Goal: Information Seeking & Learning: Learn about a topic

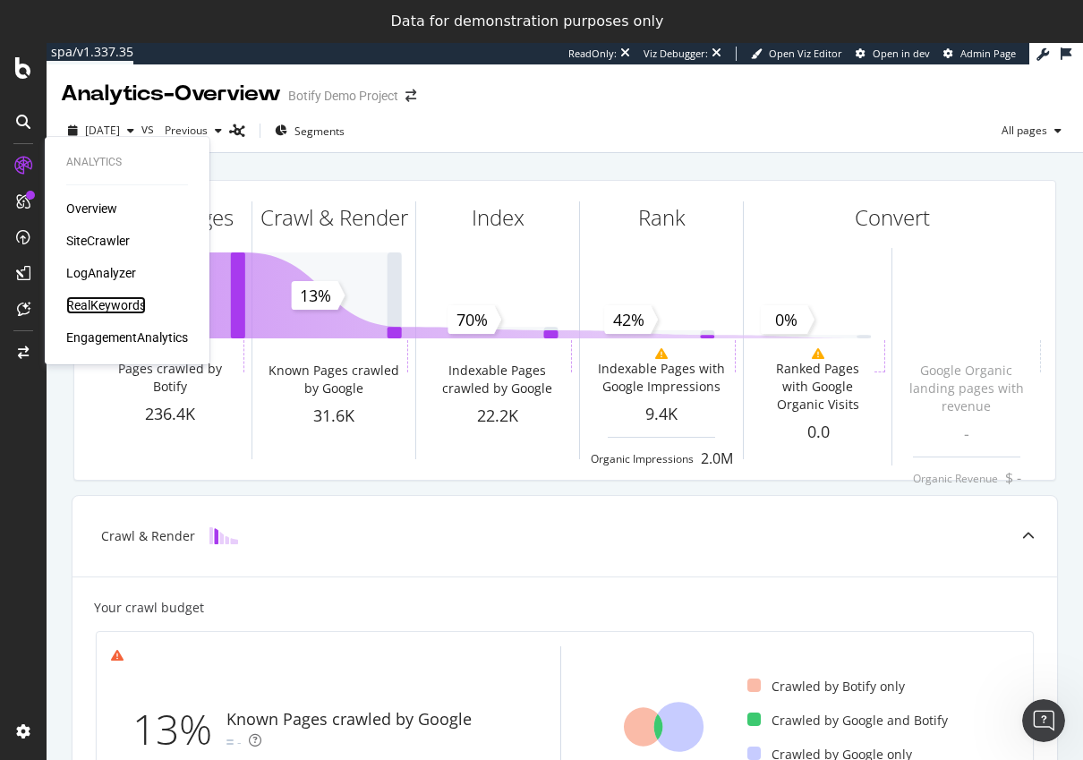
click at [97, 308] on div "RealKeywords" at bounding box center [106, 305] width 80 height 18
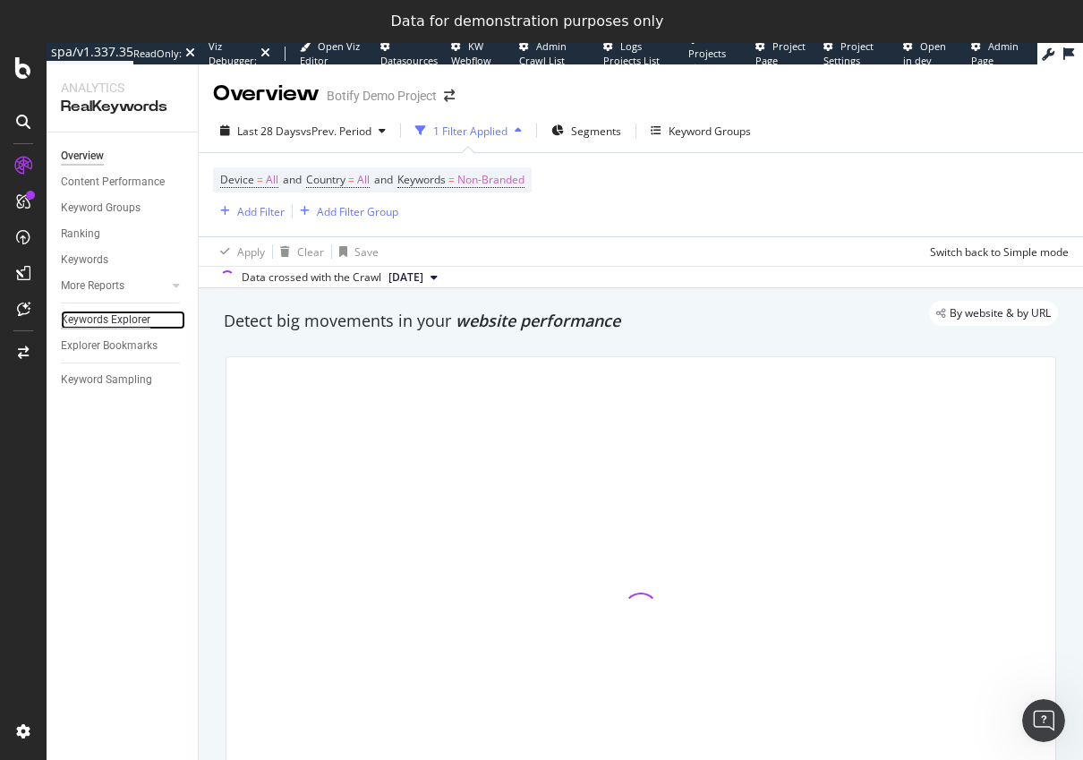
click at [125, 312] on div "Keywords Explorer" at bounding box center [105, 320] width 89 height 19
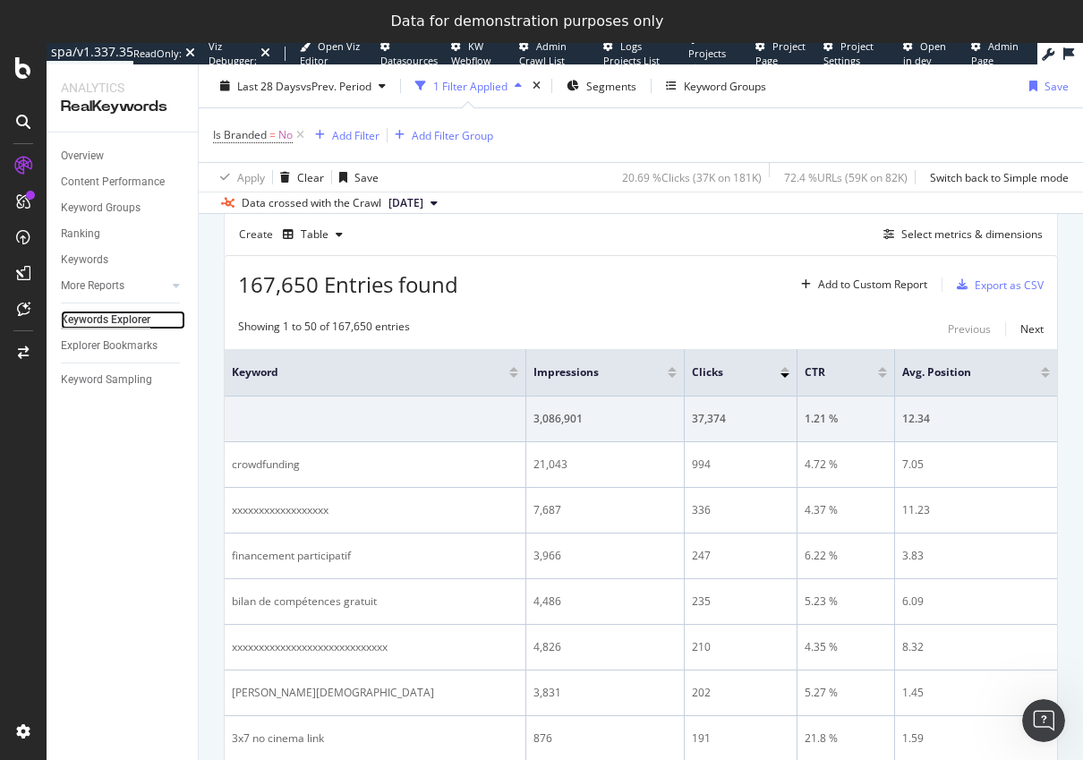
scroll to position [492, 0]
click at [920, 239] on div "Select metrics & dimensions" at bounding box center [971, 234] width 141 height 15
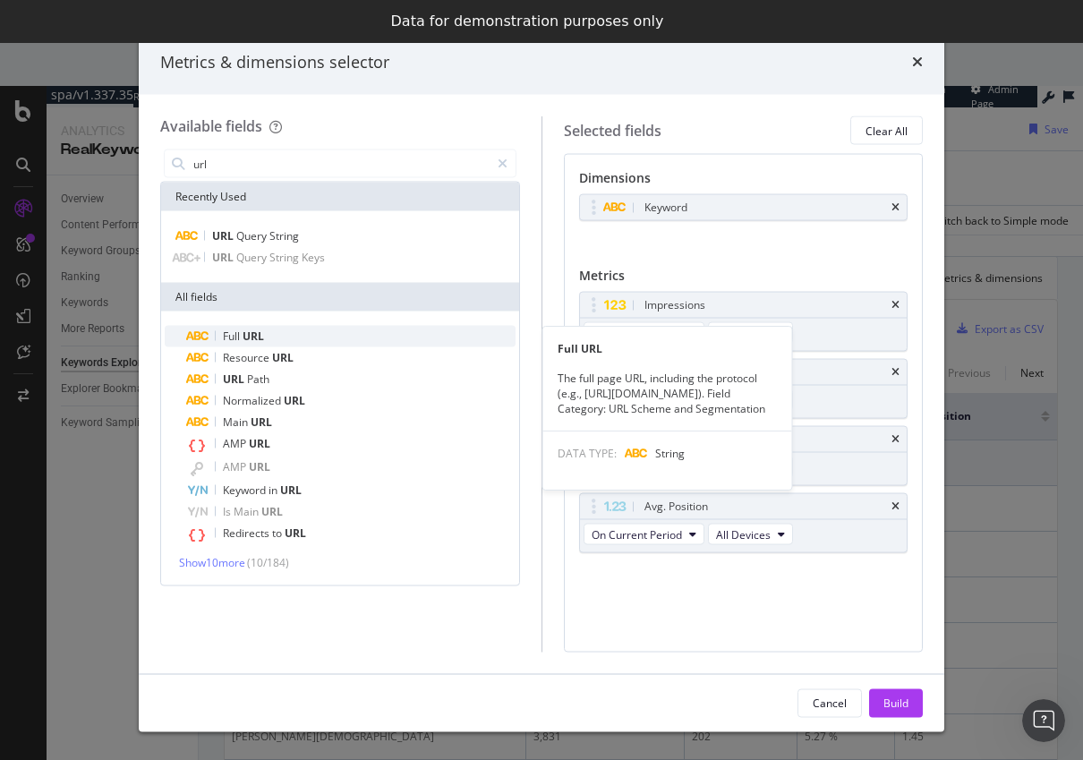
type input "url"
click at [265, 328] on div "Full URL" at bounding box center [350, 336] width 329 height 21
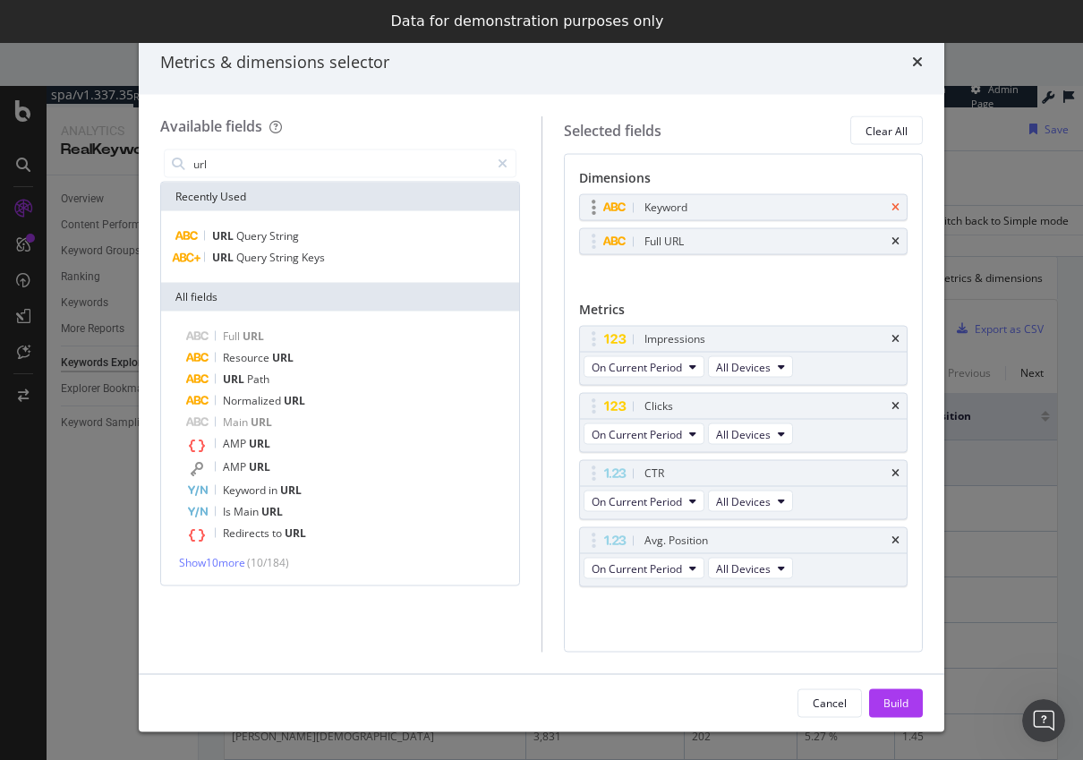
click at [893, 206] on icon "times" at bounding box center [895, 207] width 8 height 11
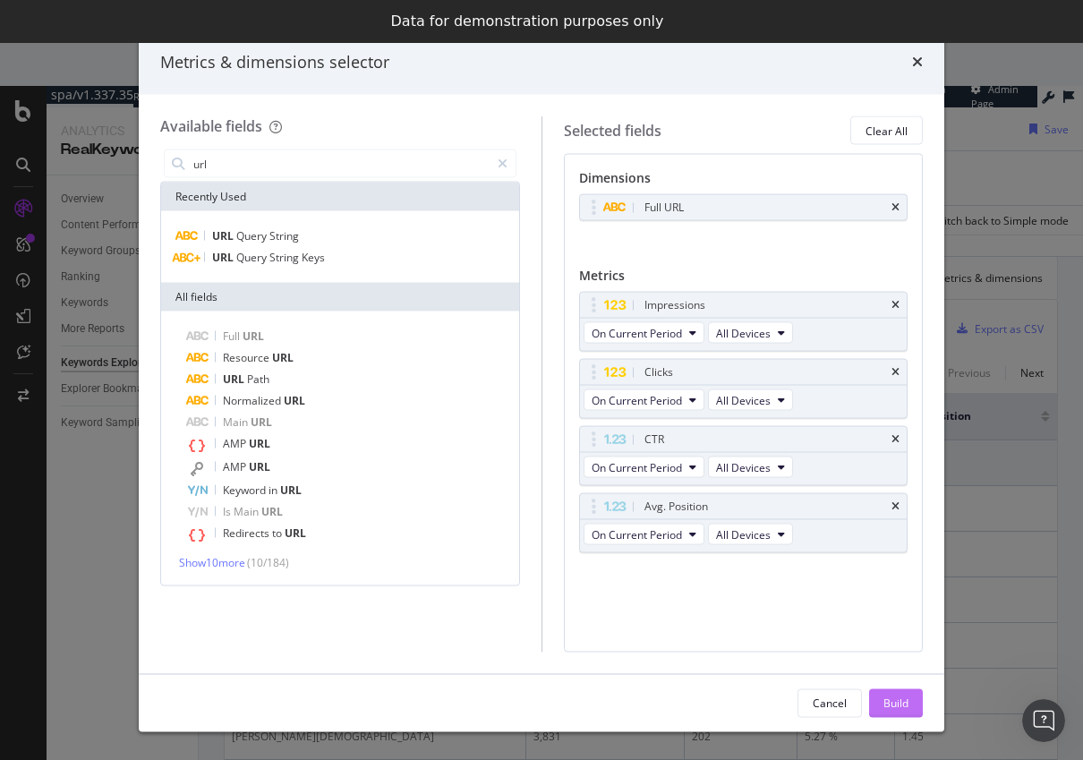
click at [905, 701] on div "Build" at bounding box center [895, 701] width 25 height 15
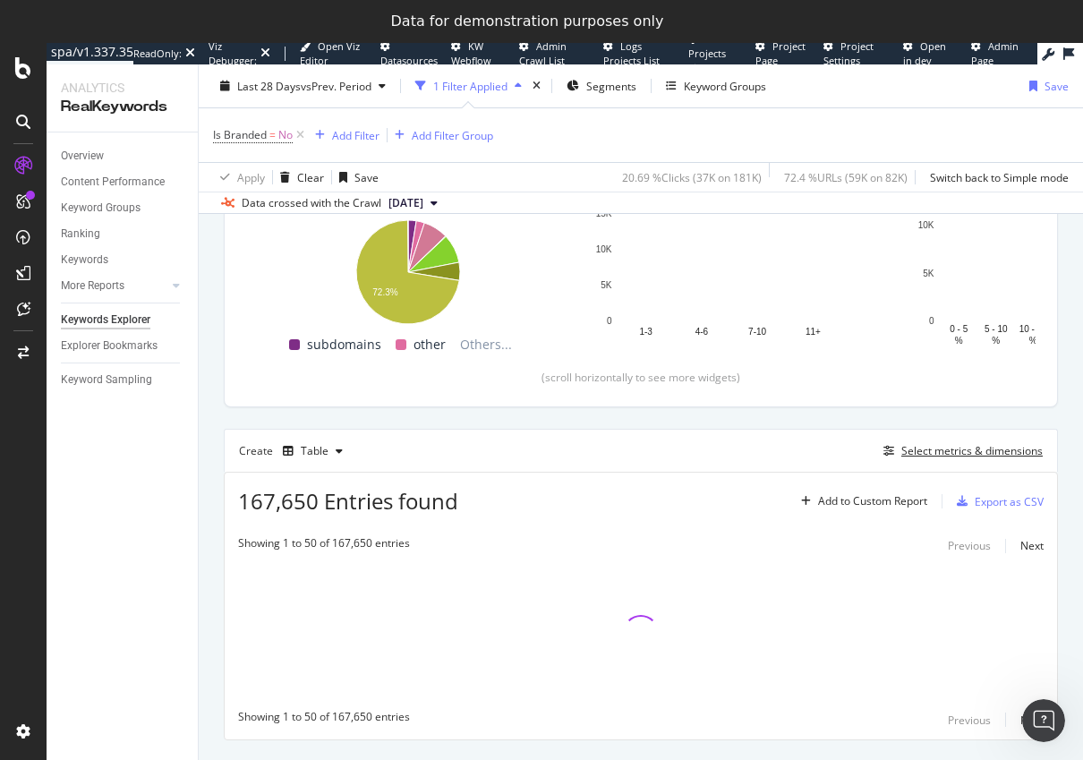
scroll to position [277, 0]
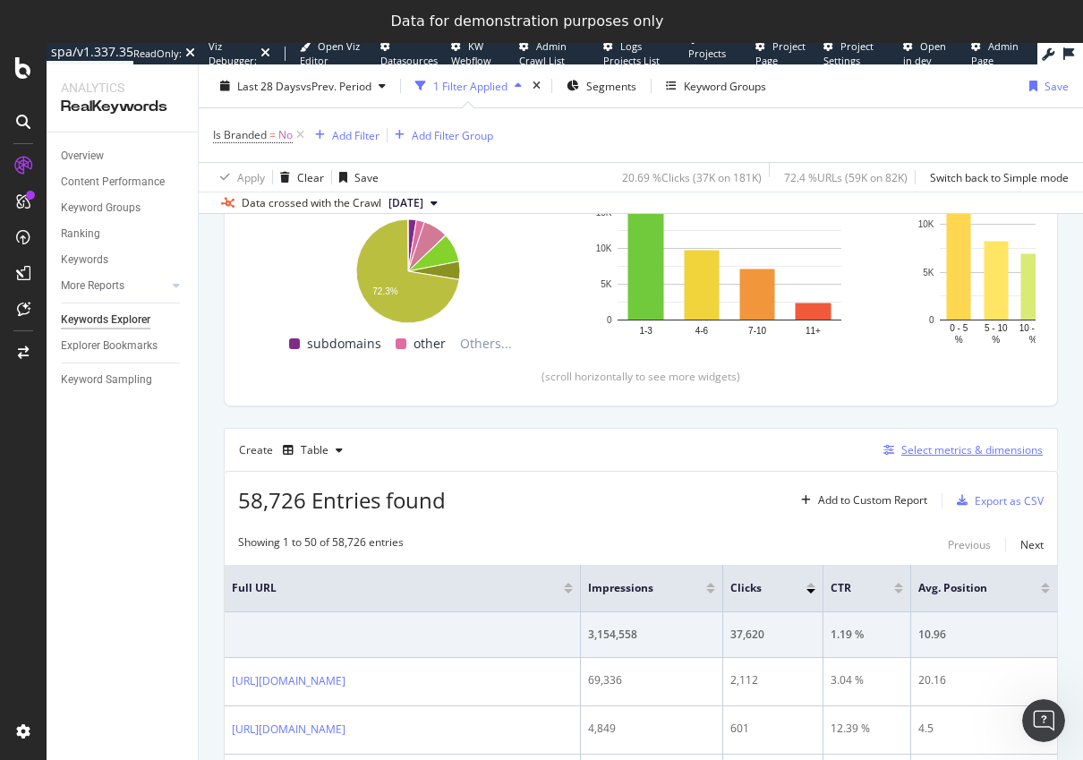
click at [919, 447] on div "Select metrics & dimensions" at bounding box center [971, 449] width 141 height 15
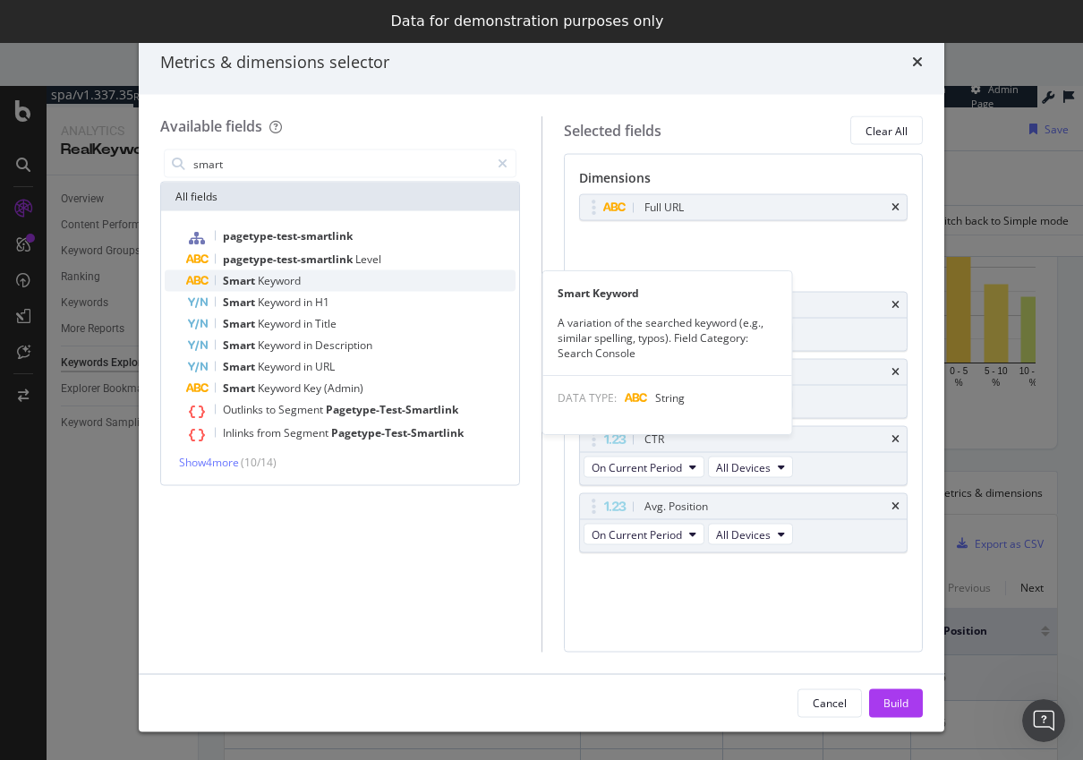
type input "smart"
click at [315, 277] on div "Smart Keyword" at bounding box center [350, 280] width 329 height 21
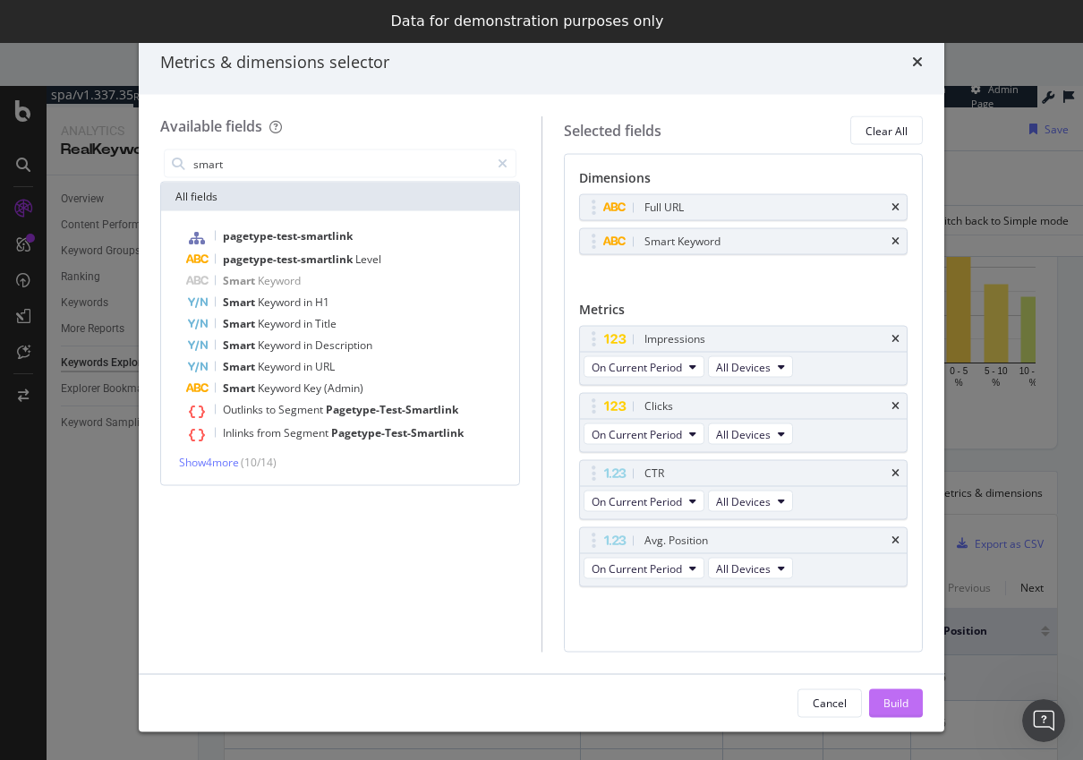
click at [896, 703] on div "Build" at bounding box center [895, 701] width 25 height 15
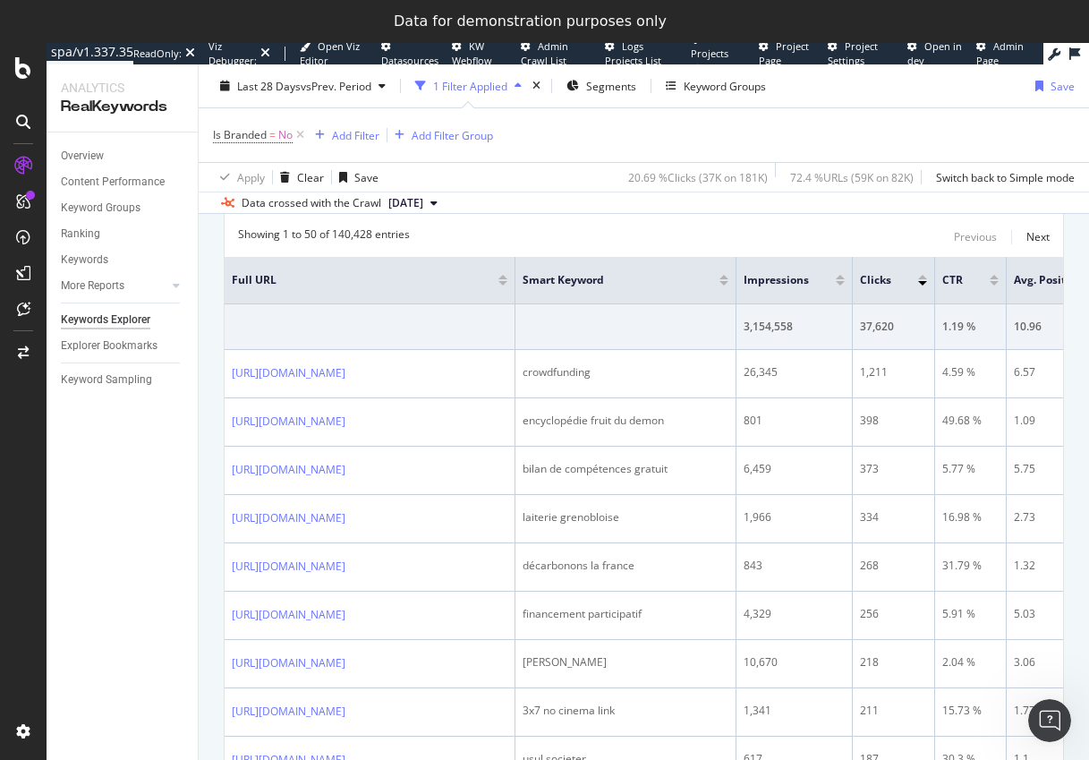
scroll to position [614, 0]
